Goal: Check status: Check status

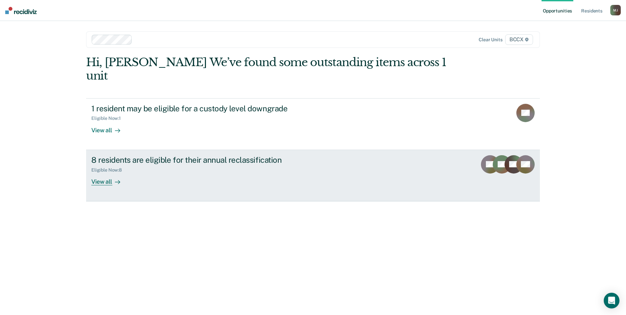
click at [101, 172] on div "View all" at bounding box center [109, 178] width 37 height 13
